Goal: Information Seeking & Learning: Find specific fact

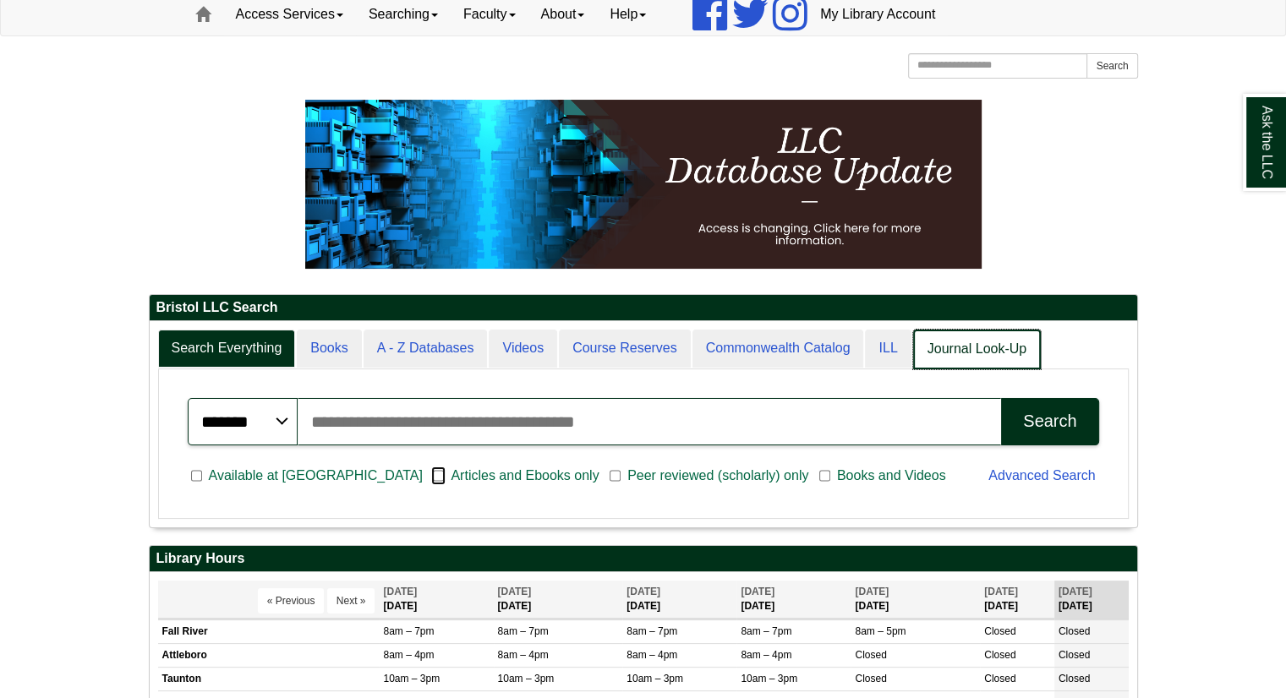
scroll to position [205, 987]
click at [982, 344] on link "Journal Look-Up" at bounding box center [977, 350] width 128 height 40
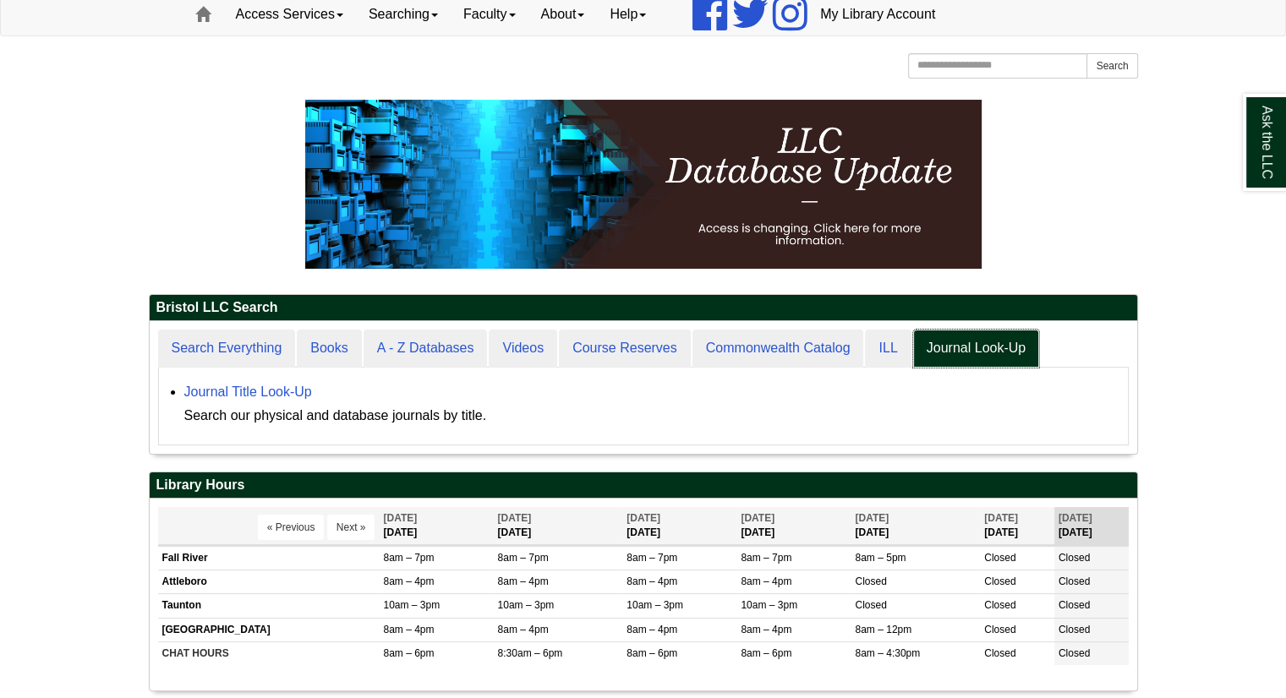
scroll to position [132, 987]
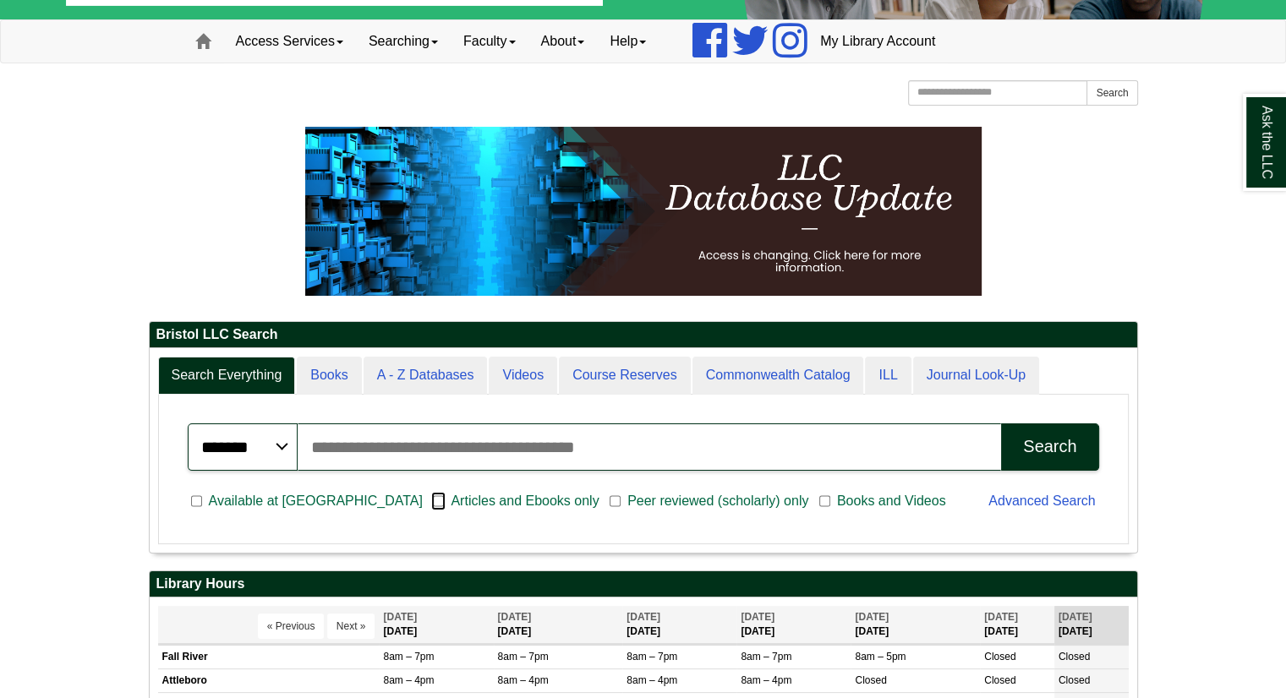
scroll to position [203, 987]
click at [609, 448] on input "Search articles, books, journals & more" at bounding box center [650, 446] width 704 height 47
click at [334, 467] on input "Search articles, books, journals & more" at bounding box center [650, 446] width 704 height 47
type input "**********"
click at [1054, 438] on div "Search" at bounding box center [1049, 446] width 53 height 19
